Goal: Information Seeking & Learning: Find specific fact

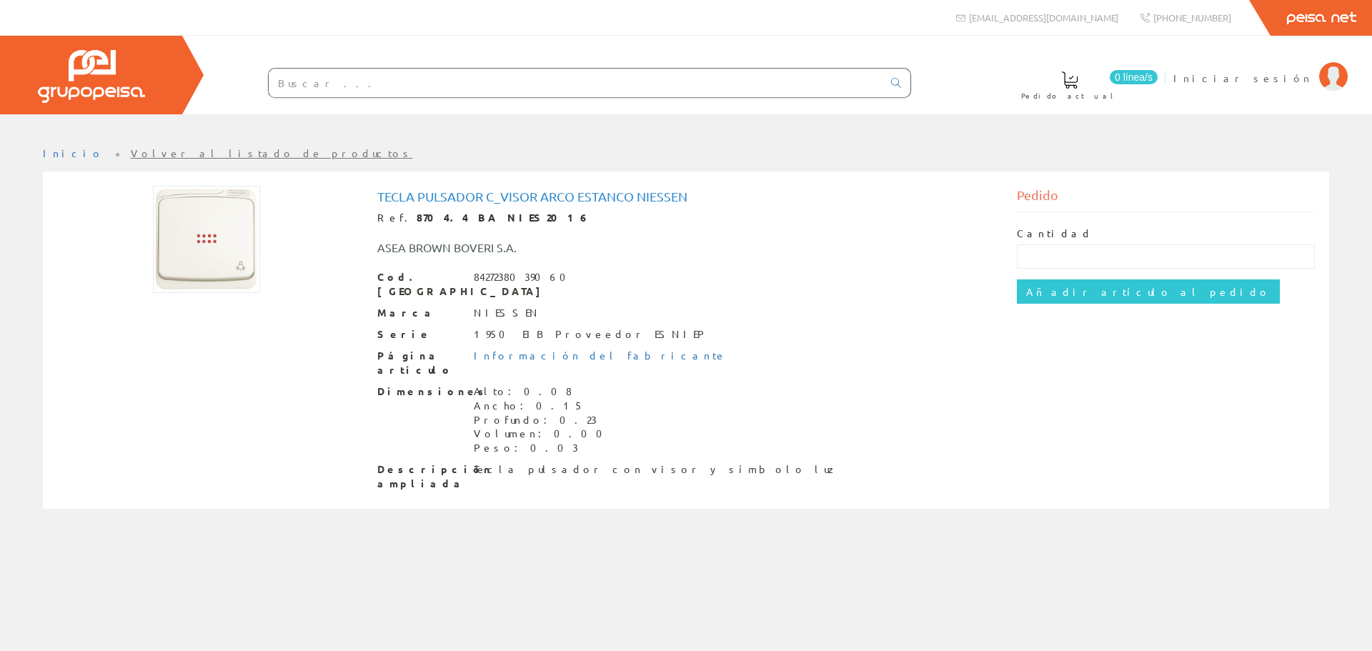
click at [650, 93] on input "text" at bounding box center [576, 83] width 614 height 29
click at [651, 89] on input "text" at bounding box center [576, 83] width 614 height 29
click at [673, 79] on span "Iniciar sesión" at bounding box center [1243, 78] width 139 height 14
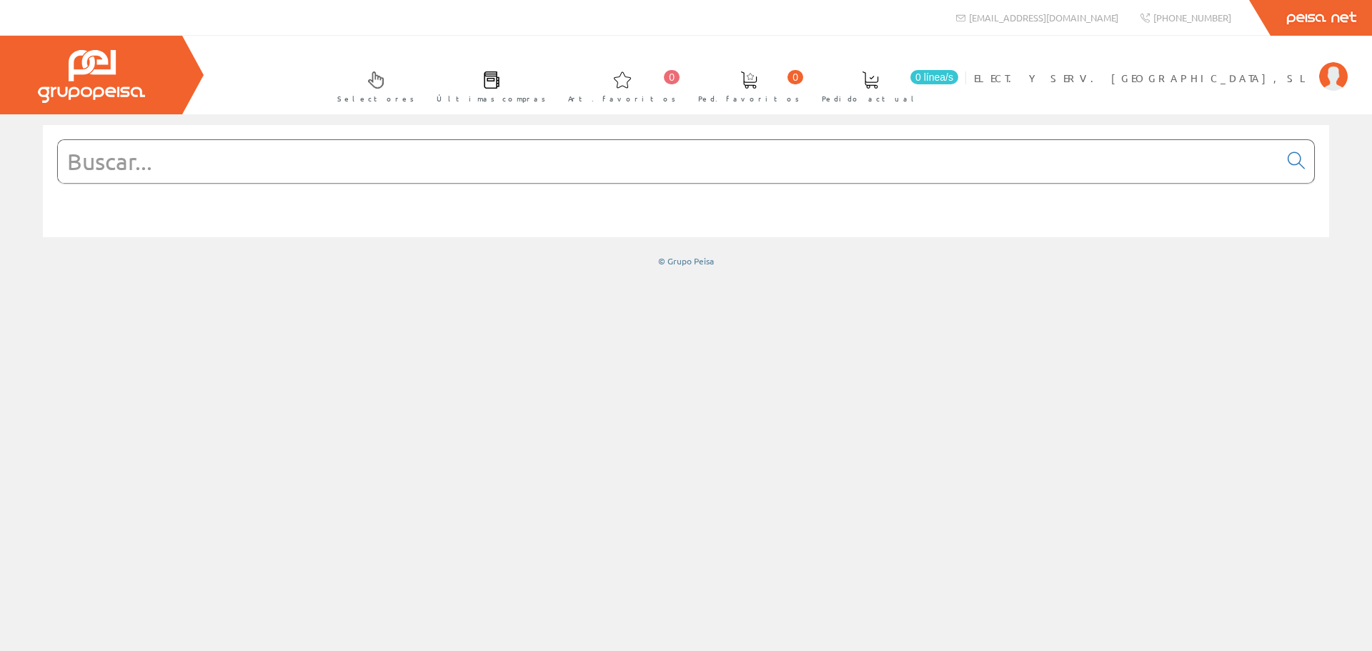
click at [437, 155] on input "text" at bounding box center [669, 161] width 1222 height 43
paste input "A9R16463"
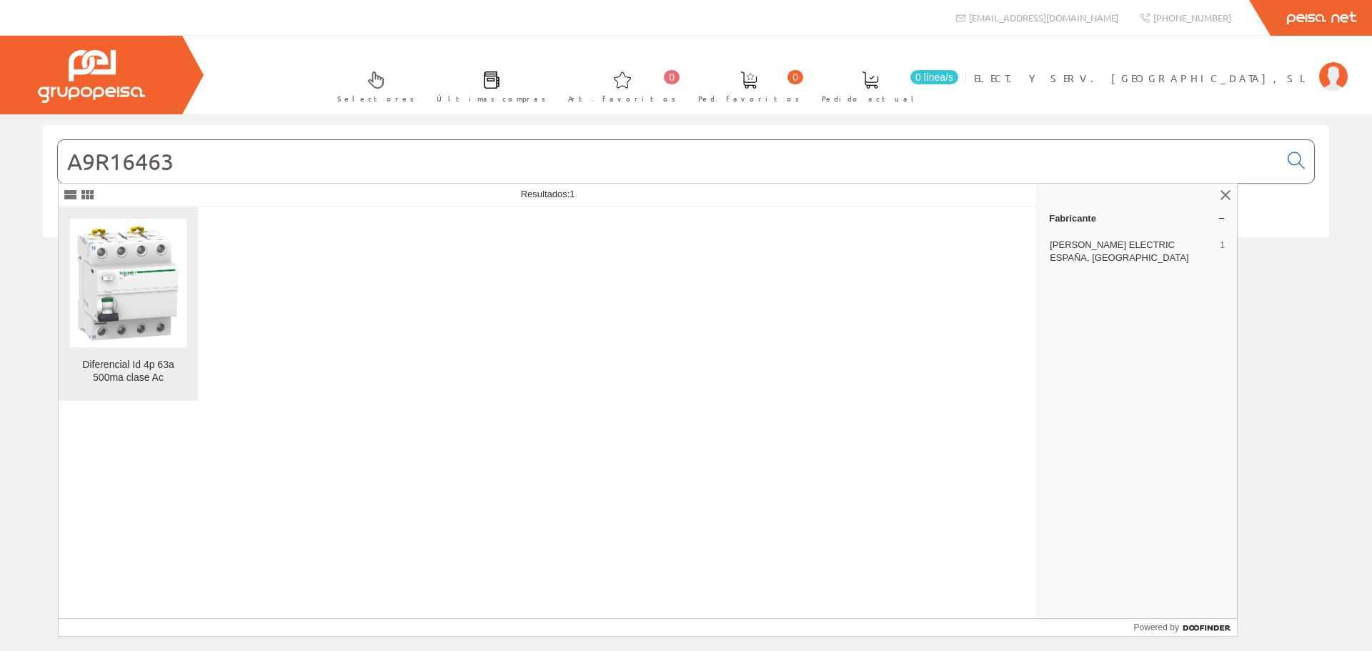
type input "A9R16463"
click at [119, 309] on img at bounding box center [128, 282] width 117 height 117
